Goal: Task Accomplishment & Management: Manage account settings

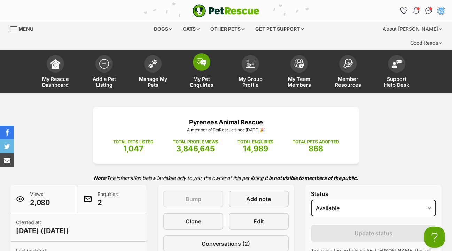
click at [201, 58] on img at bounding box center [202, 62] width 10 height 8
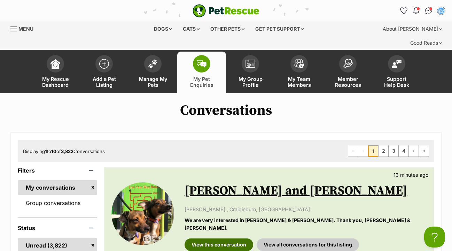
click at [210, 238] on link "View this conversation" at bounding box center [218, 244] width 69 height 13
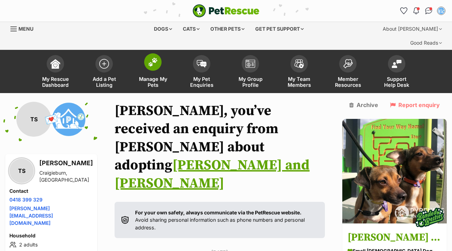
click at [151, 57] on img at bounding box center [153, 61] width 10 height 9
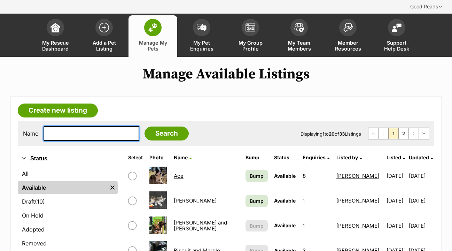
click at [62, 126] on input "text" at bounding box center [91, 133] width 96 height 15
type input "PIXIE"
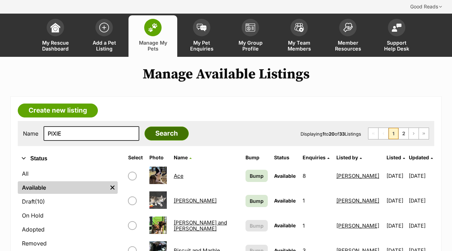
click at [156, 126] on input "Search" at bounding box center [166, 133] width 44 height 14
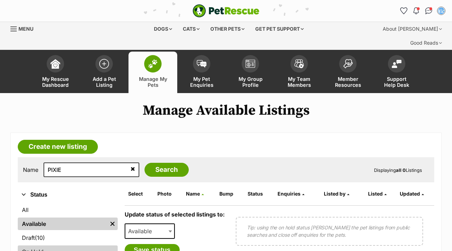
click at [44, 245] on link "On Hold" at bounding box center [68, 251] width 100 height 13
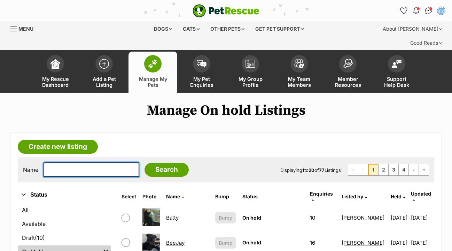
click at [51, 162] on input "text" at bounding box center [91, 169] width 96 height 15
type input "PIXIE"
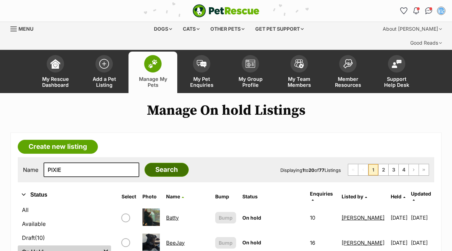
click at [168, 162] on input "Search" at bounding box center [166, 169] width 44 height 14
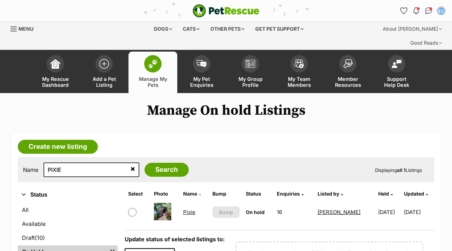
click at [190, 208] on link "Pixie" at bounding box center [189, 211] width 12 height 7
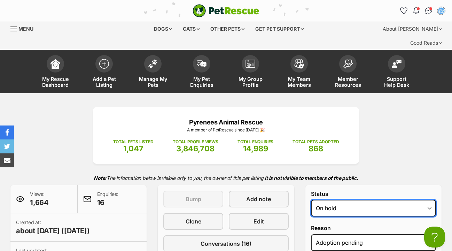
select select "rehomed"
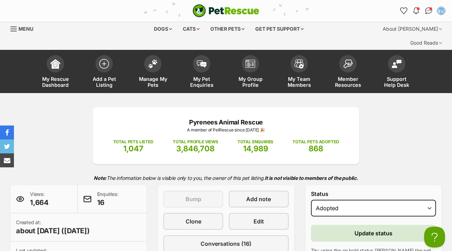
click at [336, 224] on button "Update status" at bounding box center [373, 232] width 125 height 17
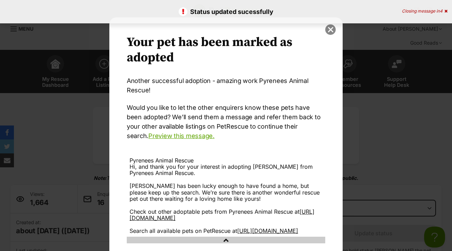
click at [330, 30] on button "close" at bounding box center [330, 29] width 10 height 10
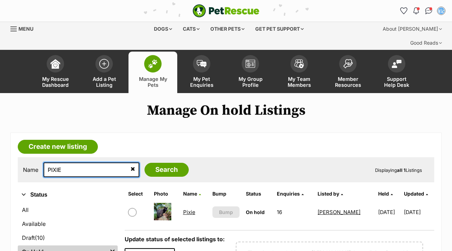
drag, startPoint x: 64, startPoint y: 154, endPoint x: 48, endPoint y: 154, distance: 16.0
click at [48, 162] on input "PIXIE" at bounding box center [91, 169] width 96 height 15
type input "BOB"
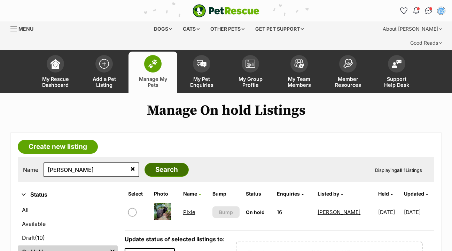
click at [156, 162] on input "Search" at bounding box center [166, 169] width 44 height 14
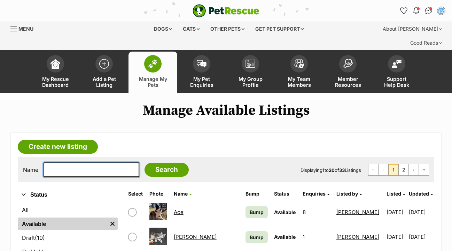
click at [65, 162] on input "text" at bounding box center [91, 169] width 96 height 15
type input "BOB"
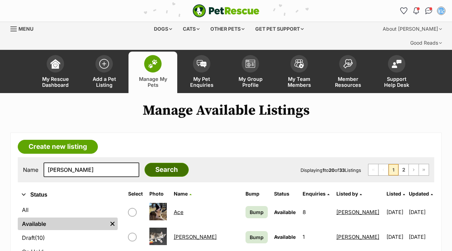
click at [167, 162] on input "Search" at bounding box center [166, 169] width 44 height 14
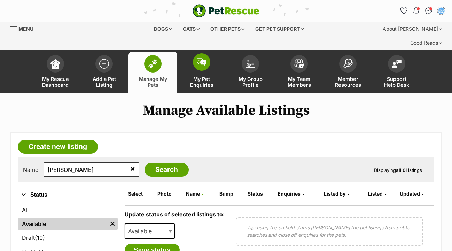
click at [201, 58] on img at bounding box center [202, 62] width 10 height 8
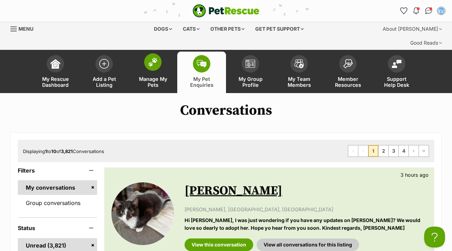
click at [155, 57] on img at bounding box center [153, 61] width 10 height 9
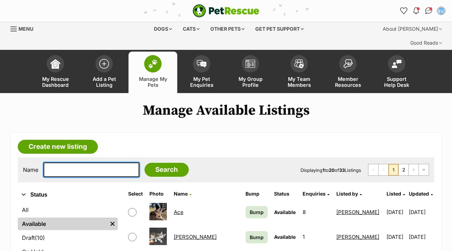
click at [76, 162] on input "text" at bounding box center [91, 169] width 96 height 15
type input "[PERSON_NAME]"
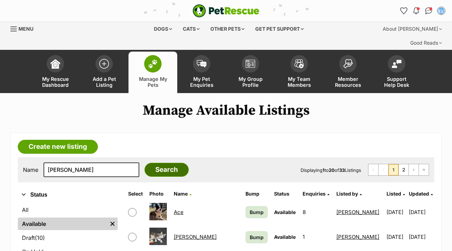
click at [159, 162] on input "Search" at bounding box center [166, 169] width 44 height 14
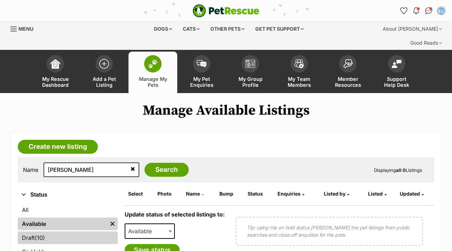
click at [48, 231] on link "Draft (10) Items" at bounding box center [68, 237] width 100 height 13
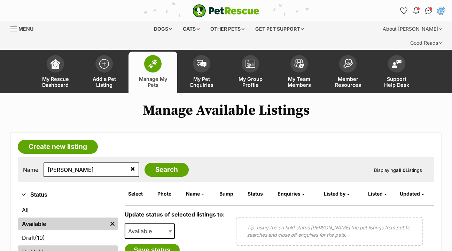
click at [37, 245] on link "On Hold" at bounding box center [68, 251] width 100 height 13
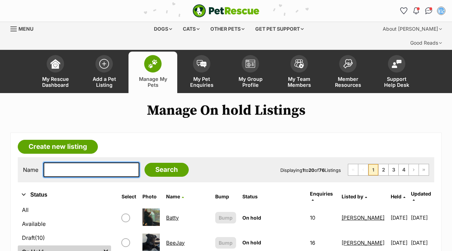
click at [52, 162] on input "text" at bounding box center [91, 169] width 96 height 15
type input "[PERSON_NAME]"
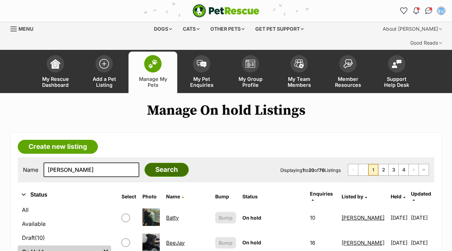
click at [157, 162] on input "Search" at bounding box center [166, 169] width 44 height 14
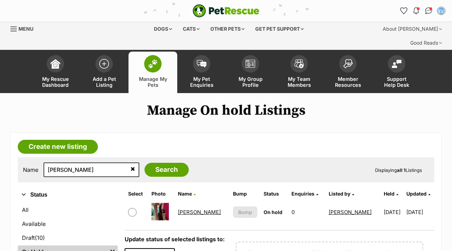
click at [201, 208] on link "Mumma Patti" at bounding box center [199, 211] width 43 height 7
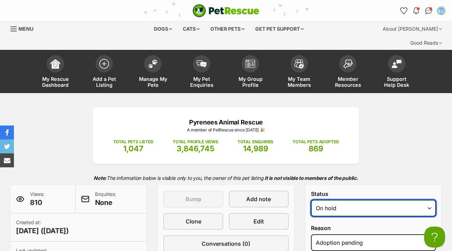
select select "rehomed"
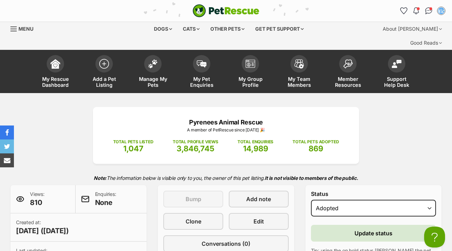
click at [348, 224] on button "Update status" at bounding box center [373, 232] width 125 height 17
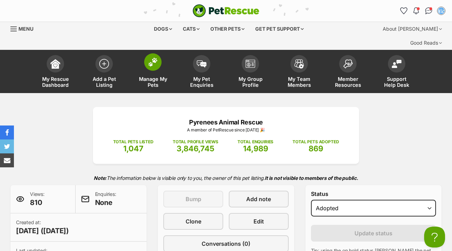
click at [159, 53] on span at bounding box center [152, 61] width 17 height 17
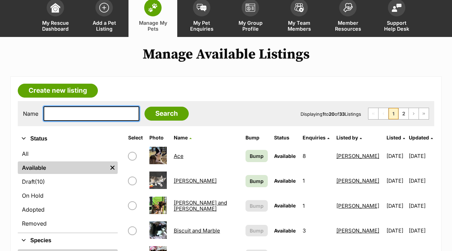
click at [71, 106] on input "text" at bounding box center [91, 113] width 96 height 15
type input "[PERSON_NAME]"
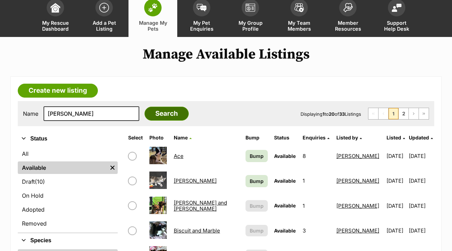
click at [156, 106] on input "Search" at bounding box center [166, 113] width 44 height 14
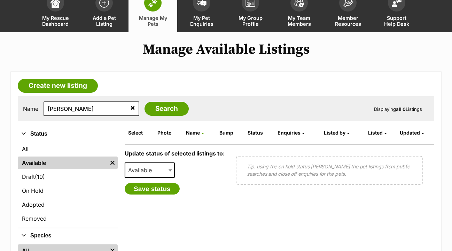
scroll to position [68, 0]
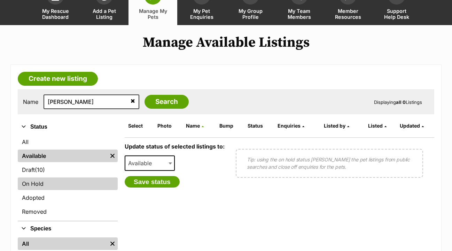
click at [45, 177] on link "On Hold" at bounding box center [68, 183] width 100 height 13
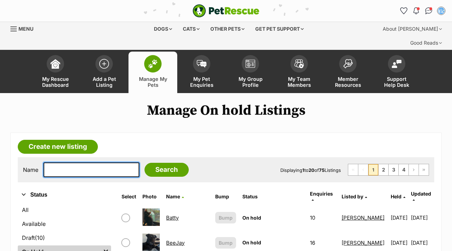
click at [59, 162] on input "text" at bounding box center [91, 169] width 96 height 15
type input "[PERSON_NAME]"
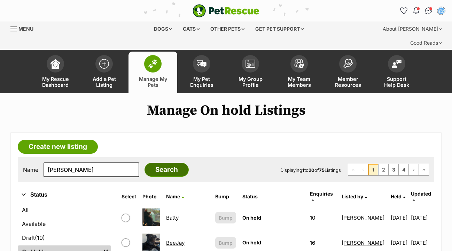
click at [174, 162] on input "Search" at bounding box center [166, 169] width 44 height 14
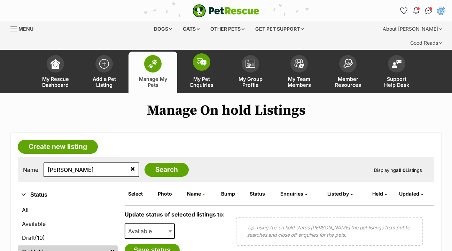
click at [203, 58] on img at bounding box center [202, 62] width 10 height 8
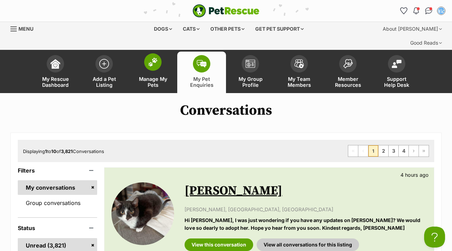
click at [157, 57] on img at bounding box center [153, 61] width 10 height 9
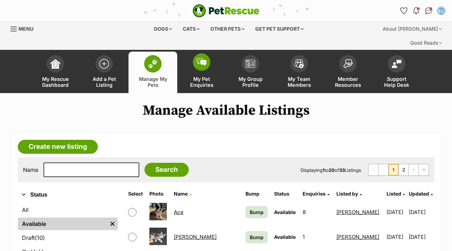
click at [202, 58] on img at bounding box center [202, 62] width 10 height 8
